Goal: Find specific page/section: Find specific page/section

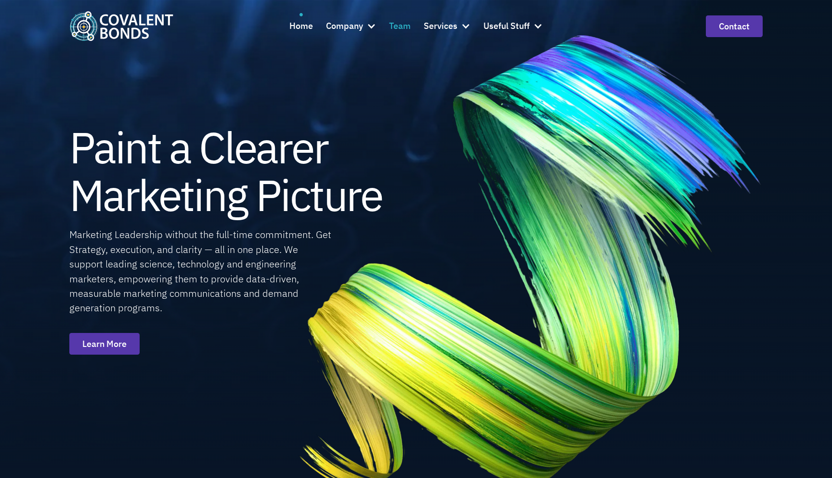
click at [407, 22] on div "Team" at bounding box center [400, 26] width 22 height 14
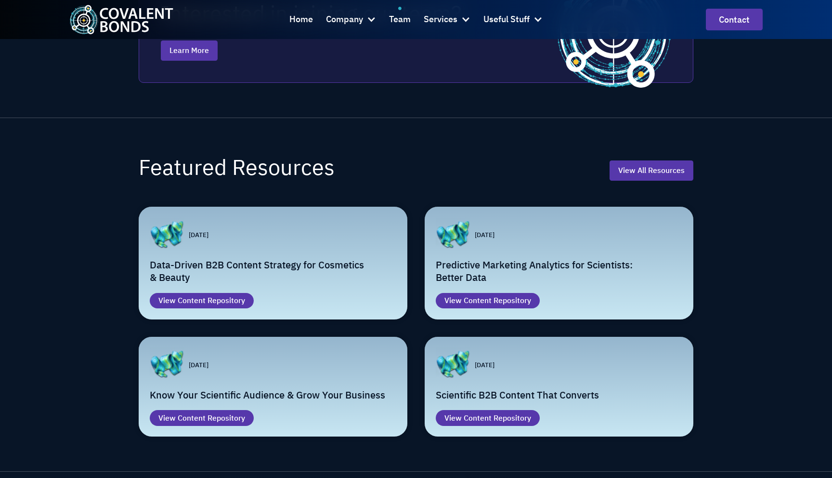
scroll to position [1202, 0]
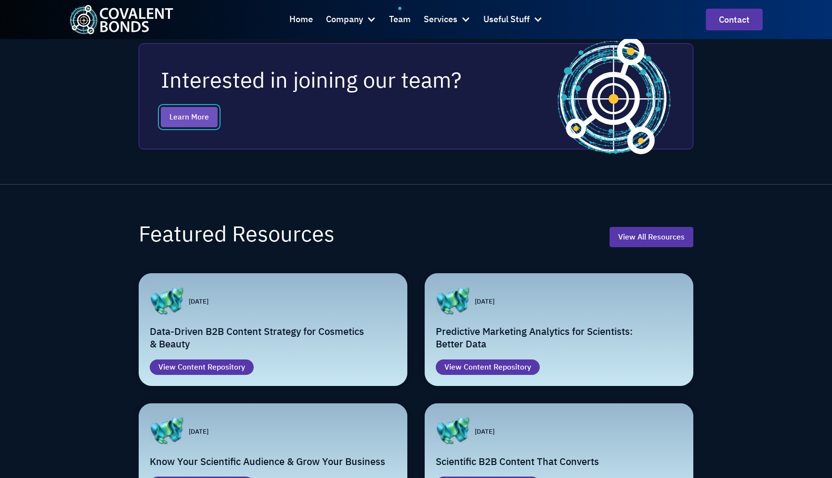
click at [201, 116] on link "Learn More" at bounding box center [189, 117] width 57 height 20
